Goal: Task Accomplishment & Management: Use online tool/utility

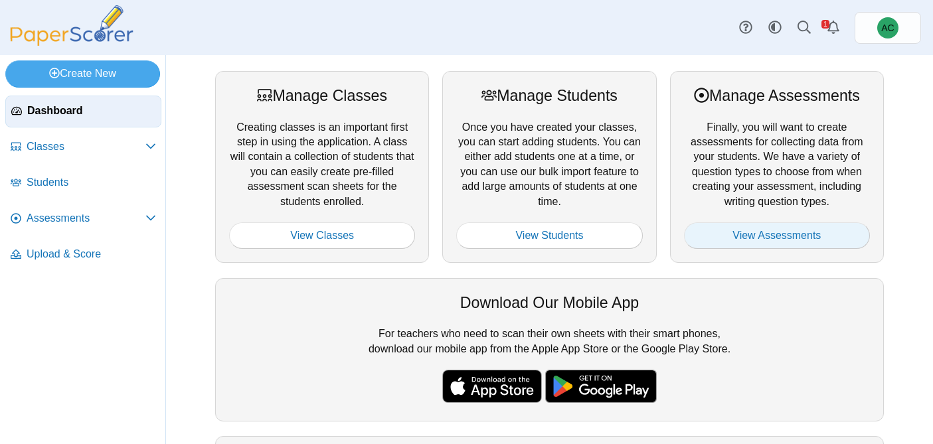
click at [809, 230] on link "View Assessments" at bounding box center [777, 236] width 186 height 27
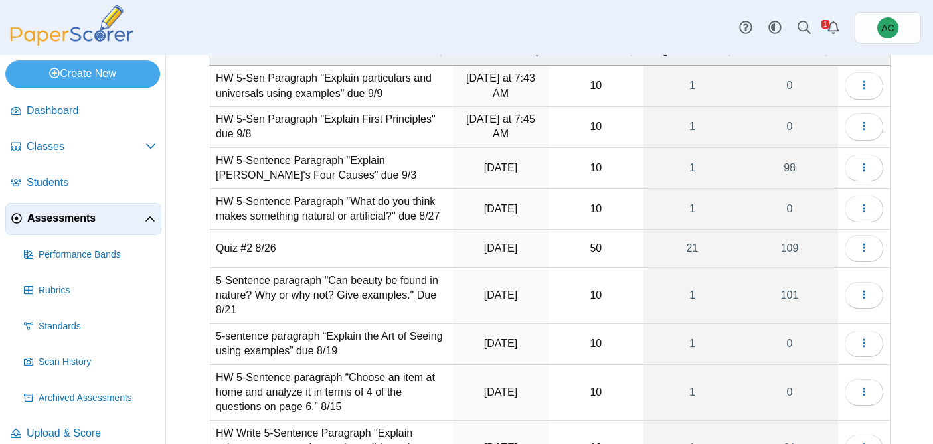
scroll to position [105, 0]
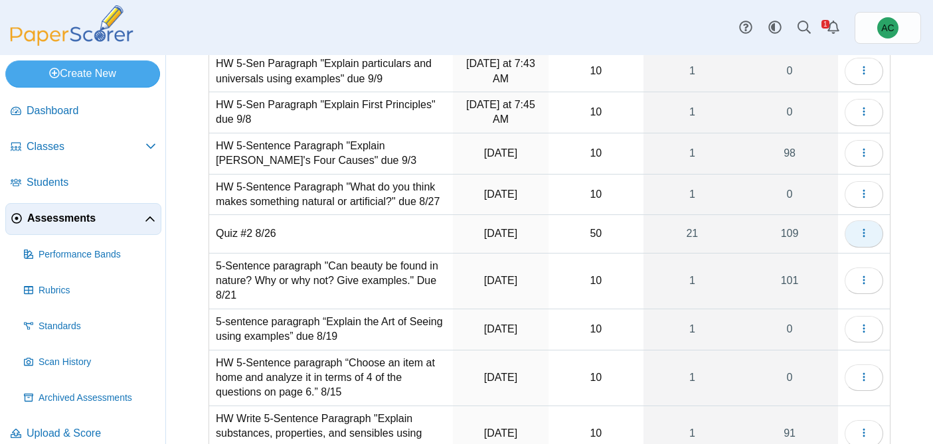
click at [873, 231] on button "button" at bounding box center [864, 234] width 39 height 27
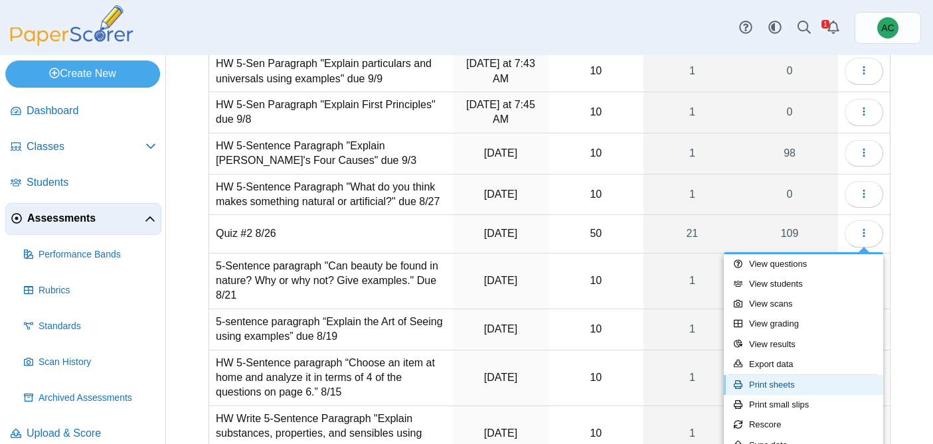
click at [781, 387] on link "Print sheets" at bounding box center [803, 385] width 159 height 20
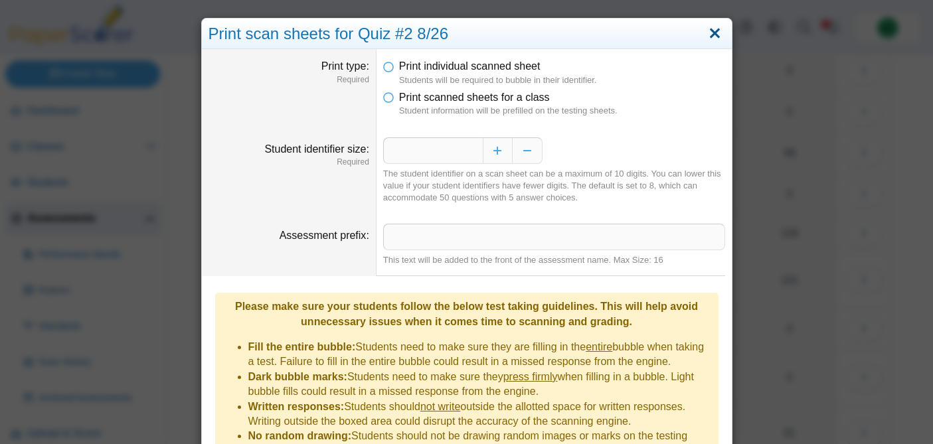
click at [711, 33] on link "Close" at bounding box center [715, 34] width 21 height 23
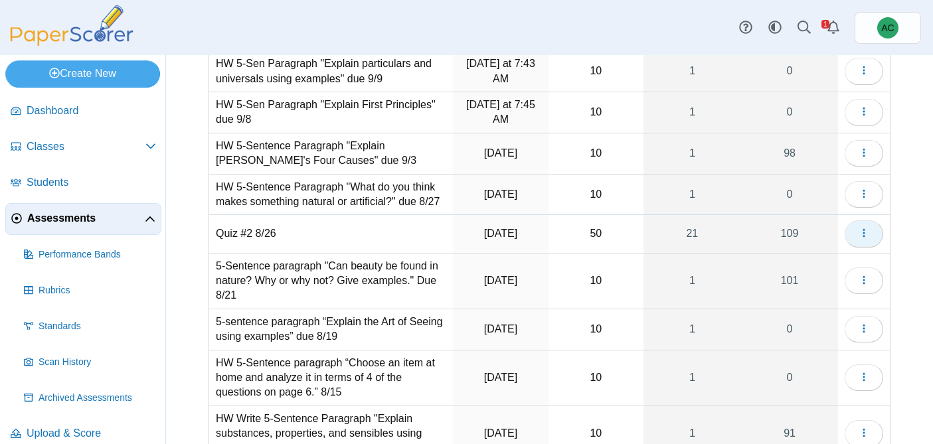
click at [870, 237] on button "button" at bounding box center [864, 234] width 39 height 27
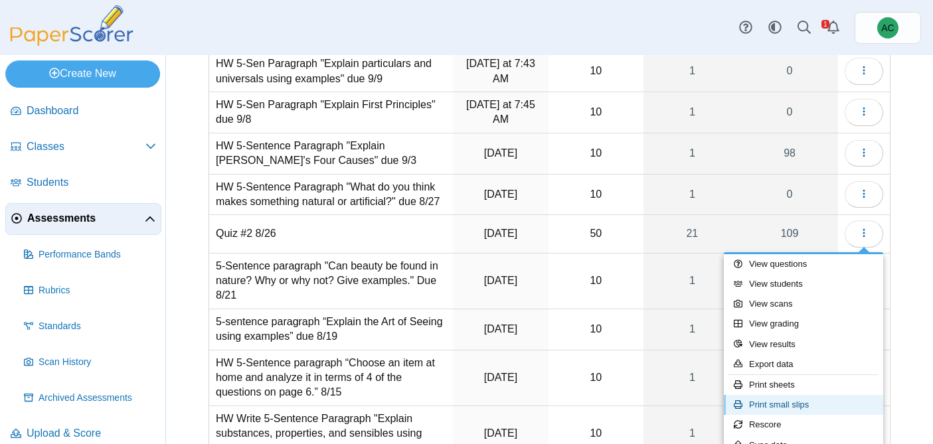
click at [797, 401] on link "Print small slips" at bounding box center [803, 405] width 159 height 20
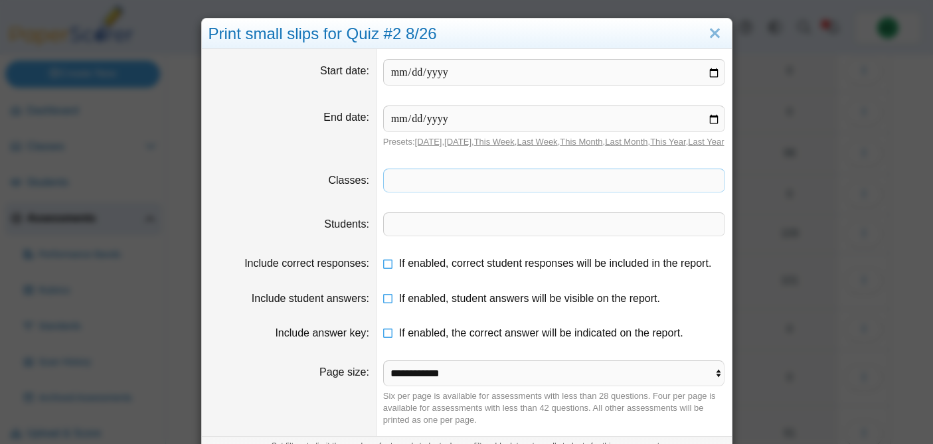
click at [404, 189] on span at bounding box center [554, 180] width 341 height 23
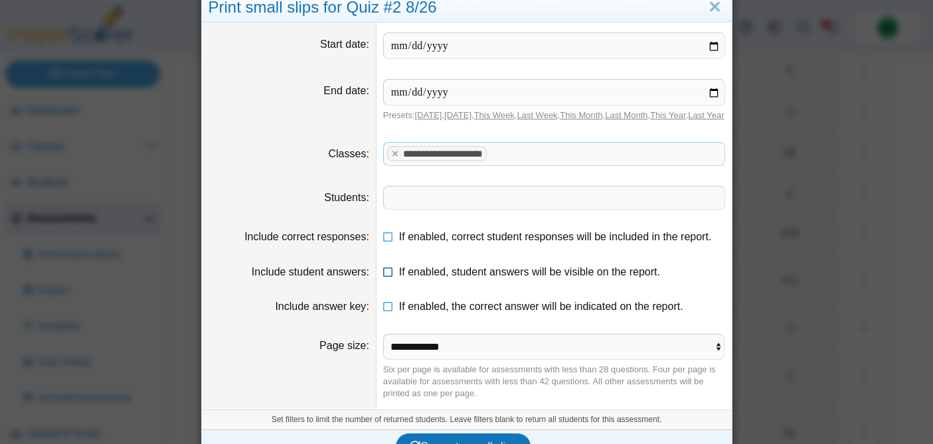
scroll to position [37, 0]
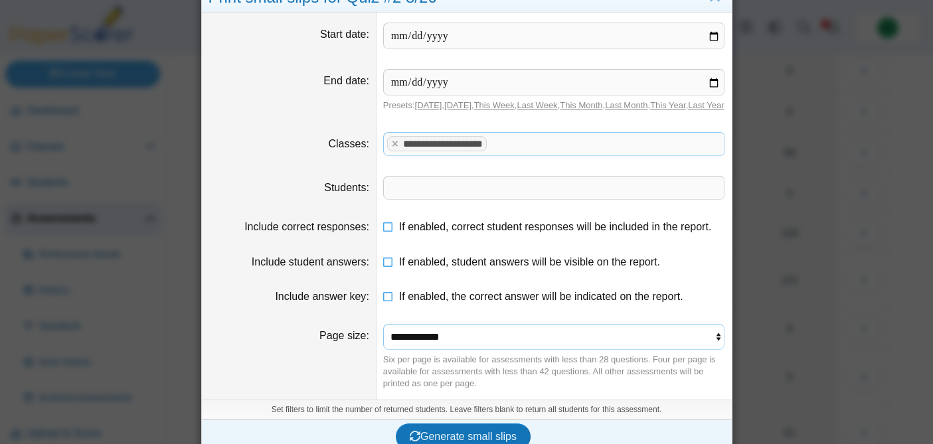
click at [420, 349] on select "**********" at bounding box center [554, 336] width 342 height 25
select select "**********"
click at [383, 336] on select "**********" at bounding box center [554, 336] width 342 height 25
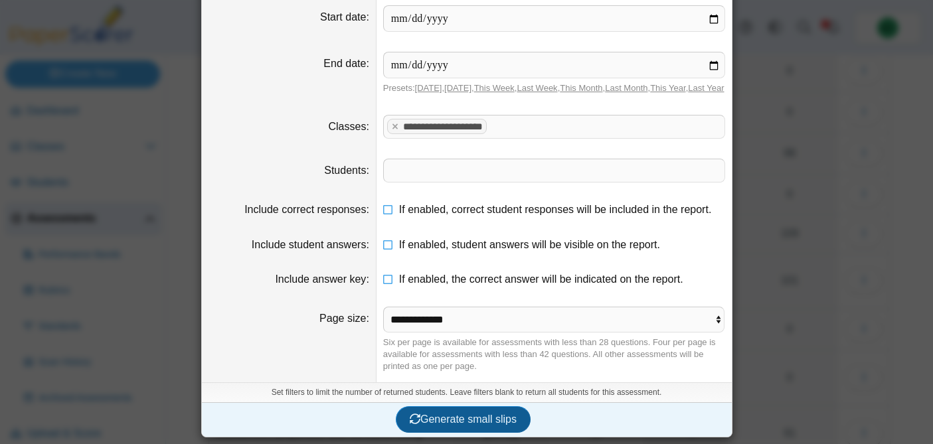
click at [433, 410] on button "Generate small slips" at bounding box center [463, 420] width 135 height 27
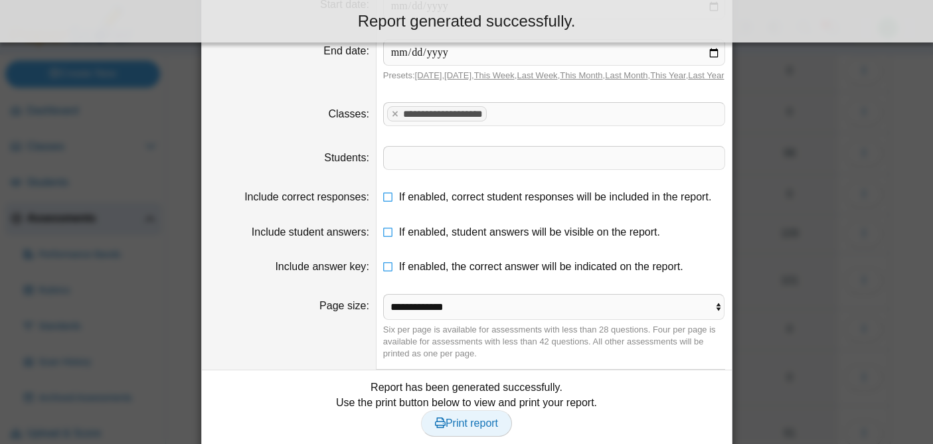
click at [476, 429] on span "Print report" at bounding box center [466, 423] width 63 height 11
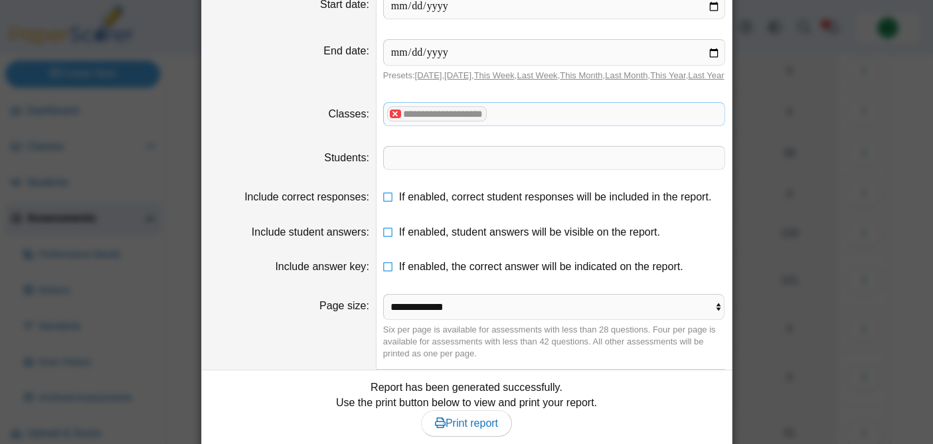
click at [394, 118] on x "remove tag" at bounding box center [395, 114] width 11 height 9
click at [408, 126] on span at bounding box center [554, 114] width 341 height 23
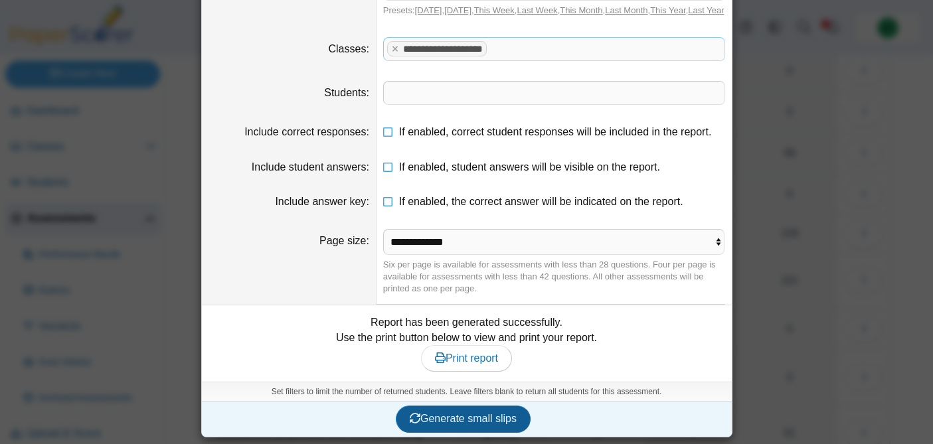
click at [434, 416] on span "Generate small slips" at bounding box center [463, 418] width 107 height 11
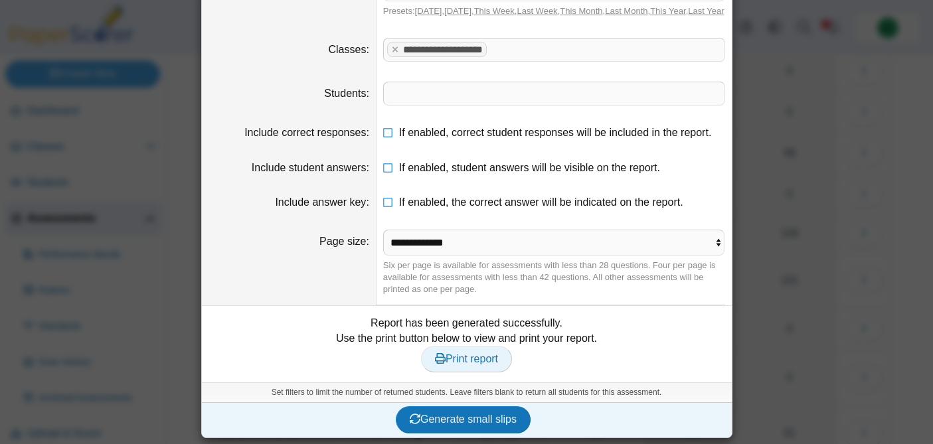
click at [445, 373] on link "Print report" at bounding box center [466, 359] width 91 height 27
click at [394, 54] on x "remove tag" at bounding box center [395, 49] width 11 height 9
click at [397, 61] on span at bounding box center [554, 50] width 341 height 23
click at [455, 425] on span "Generate small slips" at bounding box center [463, 419] width 107 height 11
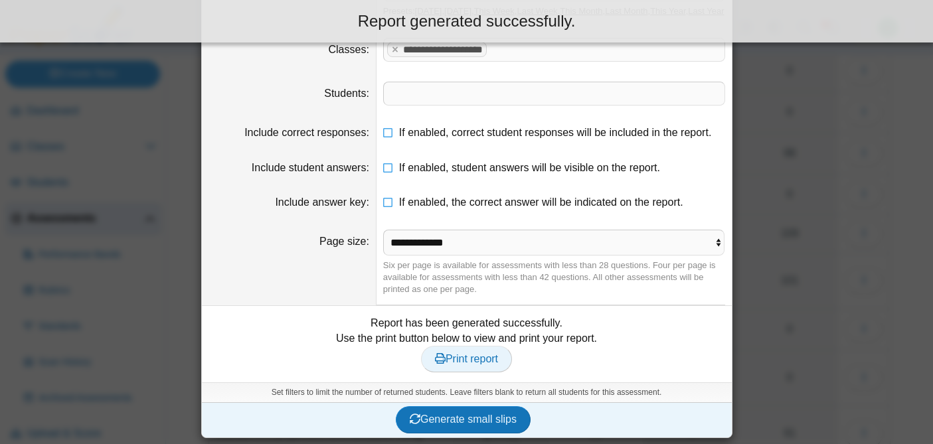
click at [474, 365] on span "Print report" at bounding box center [466, 358] width 63 height 11
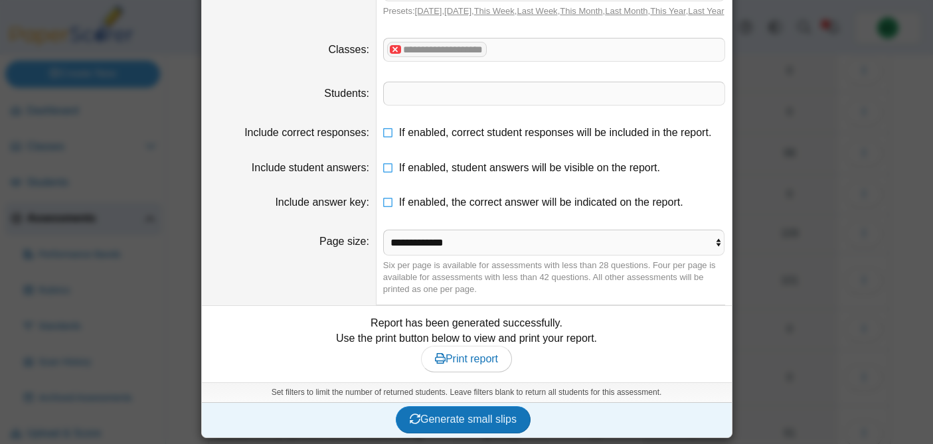
click at [394, 54] on x "remove tag" at bounding box center [395, 49] width 11 height 9
click at [407, 61] on span at bounding box center [554, 50] width 341 height 23
click at [456, 420] on button "Generate small slips" at bounding box center [463, 420] width 135 height 27
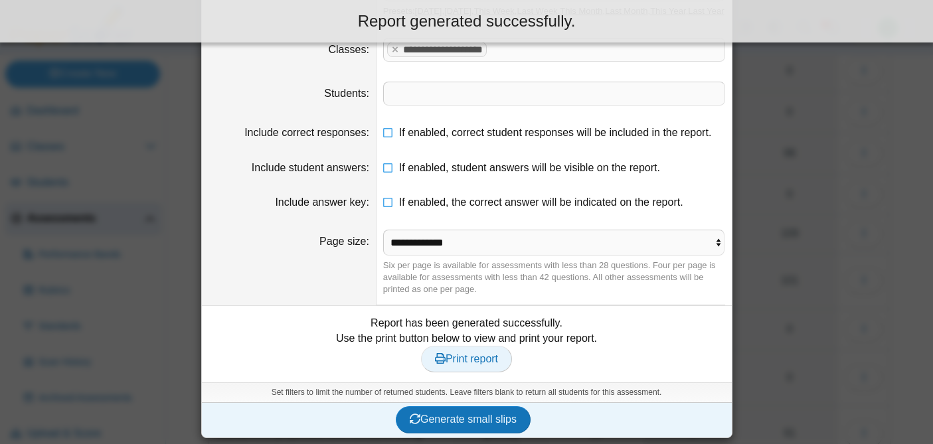
click at [470, 365] on span "Print report" at bounding box center [466, 358] width 63 height 11
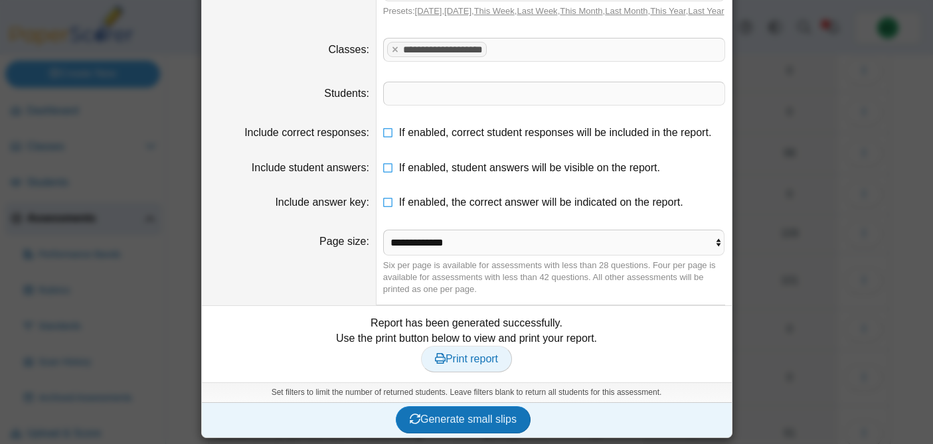
scroll to position [0, 0]
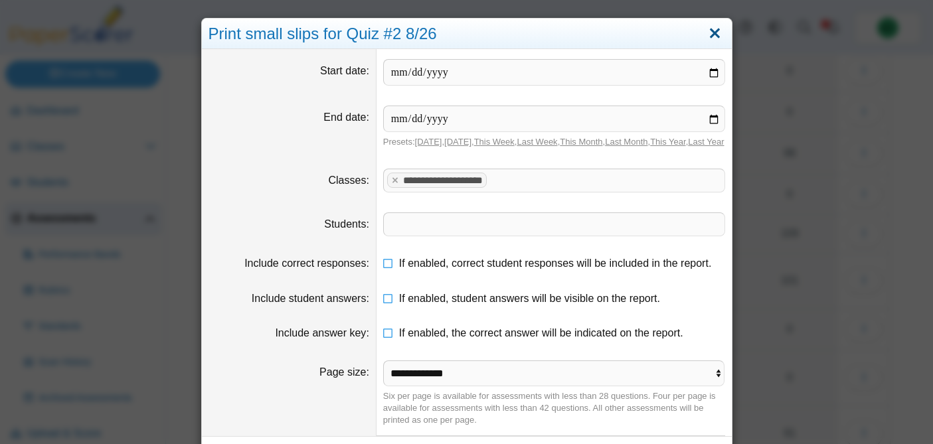
click at [716, 35] on link "Close" at bounding box center [715, 34] width 21 height 23
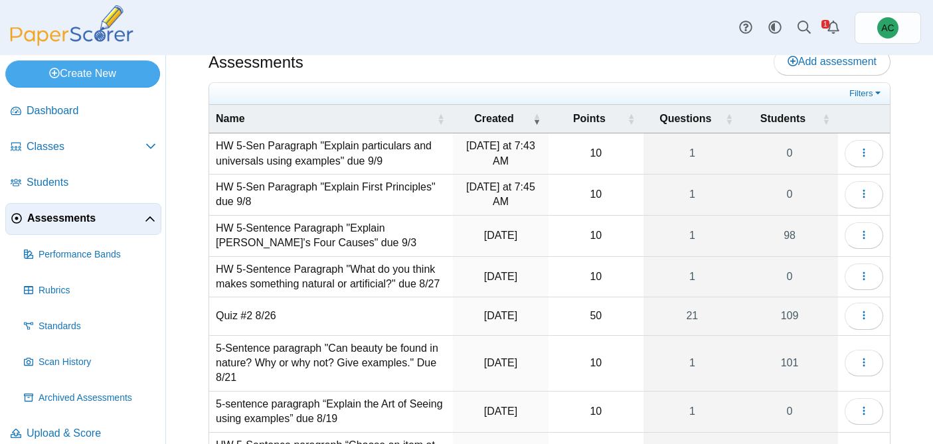
scroll to position [15, 0]
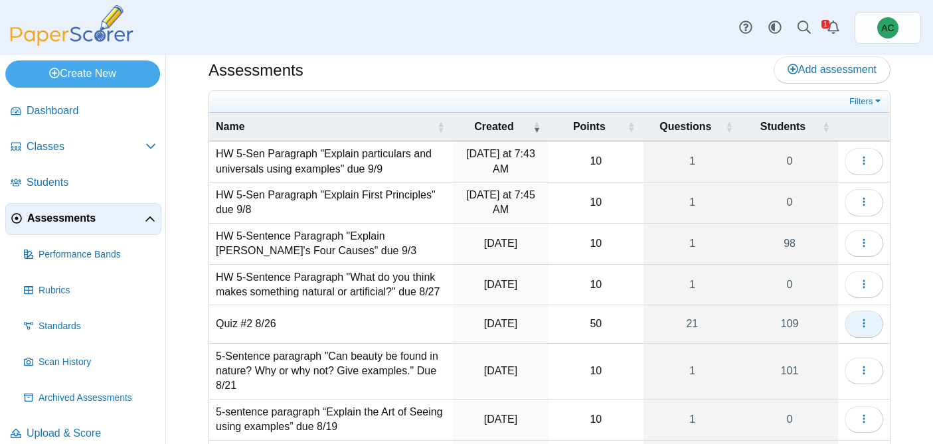
click at [860, 319] on icon "button" at bounding box center [864, 323] width 11 height 11
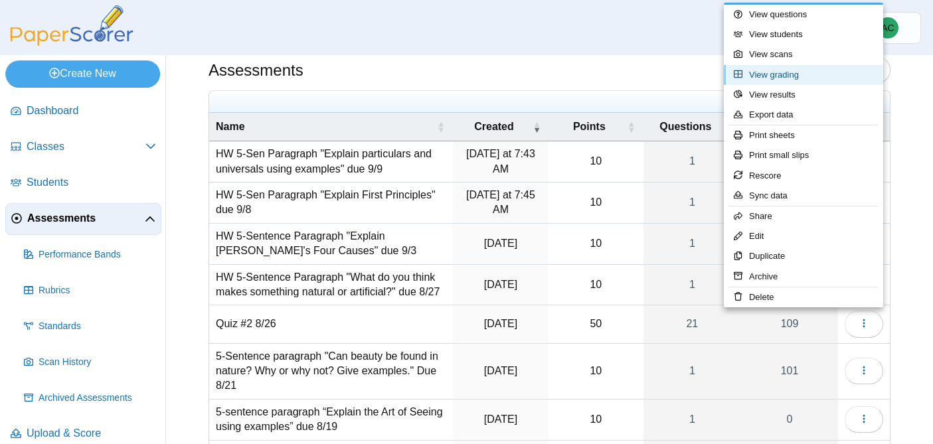
click at [808, 77] on link "View grading" at bounding box center [803, 75] width 159 height 20
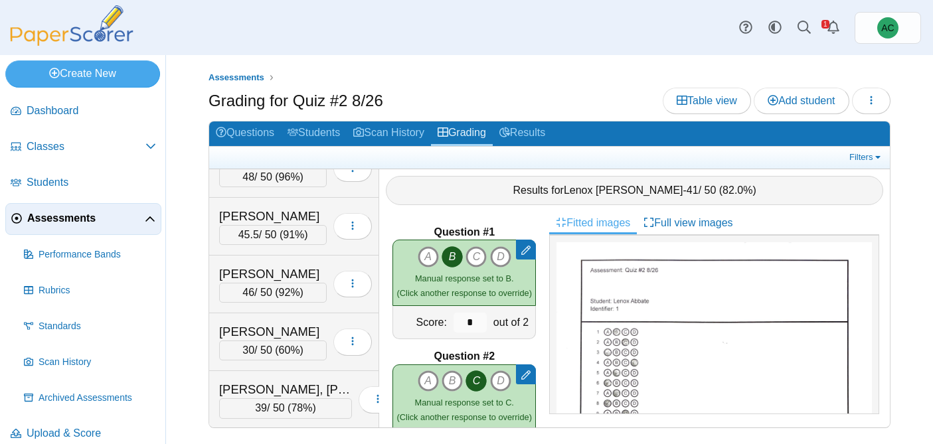
scroll to position [4899, 0]
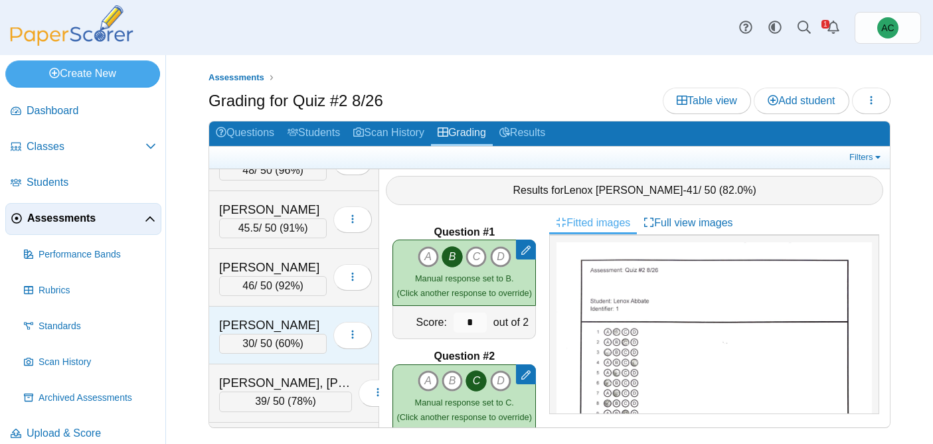
click at [250, 333] on div "[PERSON_NAME]" at bounding box center [273, 325] width 108 height 17
